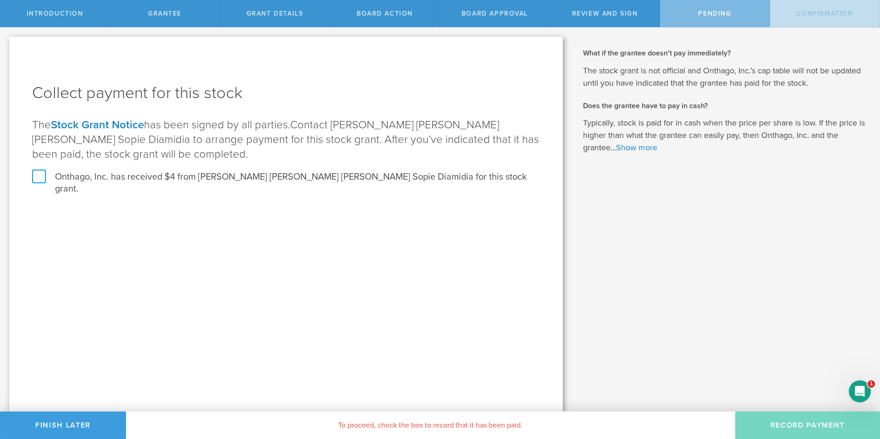
click at [42, 178] on label "Onthago, Inc. has received $4 from [PERSON_NAME] [PERSON_NAME] [PERSON_NAME] So…" at bounding box center [286, 183] width 508 height 24
click at [0, 0] on input "Onthago, Inc. has received $4 from [PERSON_NAME] [PERSON_NAME] [PERSON_NAME] So…" at bounding box center [0, 0] width 0 height 0
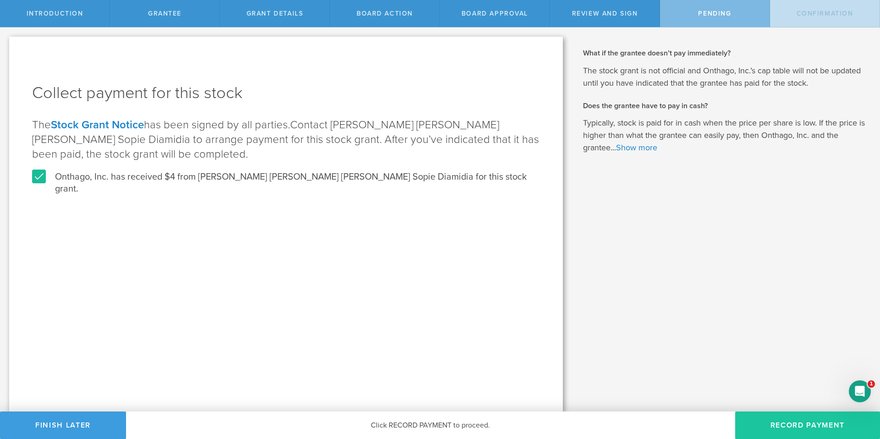
click at [805, 430] on button "Record Payment" at bounding box center [807, 426] width 145 height 28
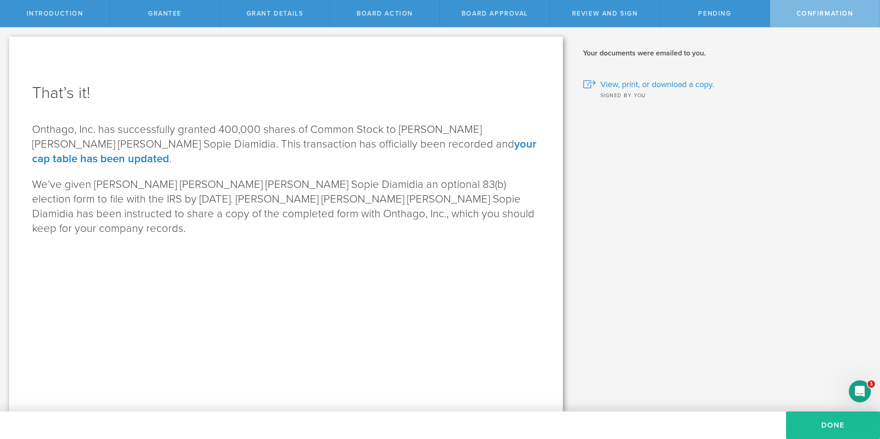
click at [651, 86] on span "View, print, or download a copy." at bounding box center [658, 84] width 114 height 12
click at [833, 425] on button "Done" at bounding box center [833, 426] width 94 height 28
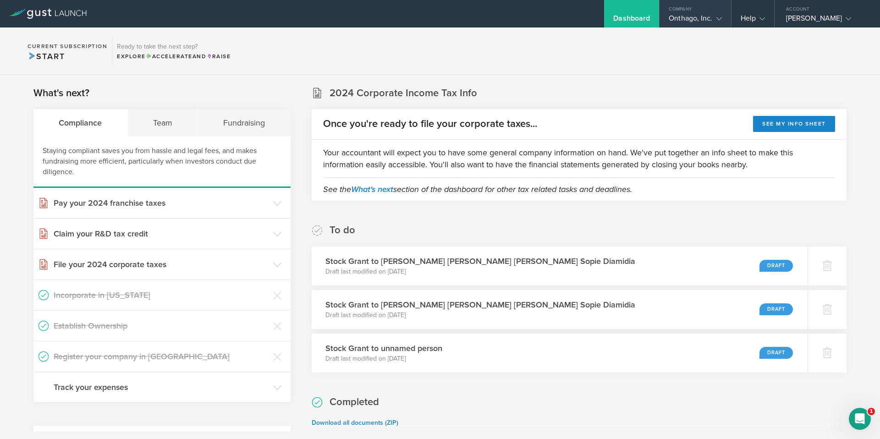
click at [702, 19] on div "Onthago, Inc." at bounding box center [695, 21] width 53 height 14
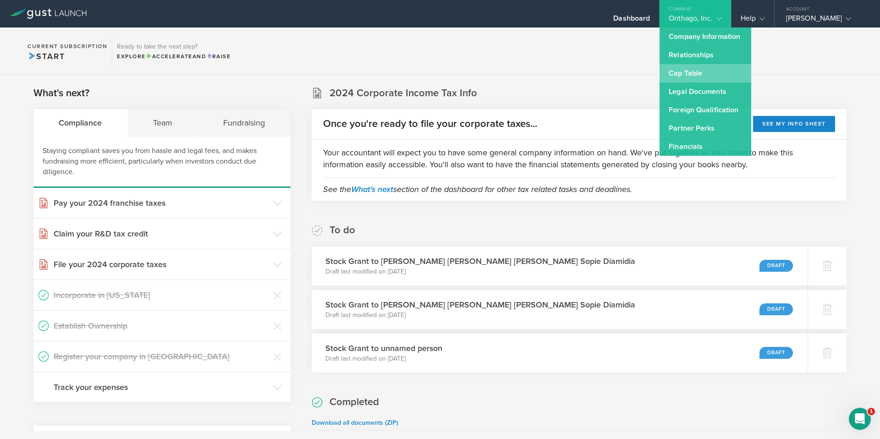
click at [686, 75] on link "Cap Table" at bounding box center [706, 73] width 92 height 18
